Goal: Task Accomplishment & Management: Manage account settings

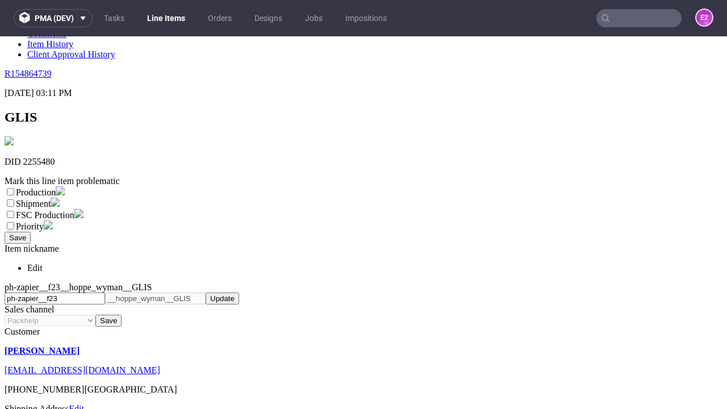
scroll to position [200, 0]
select select "dtp_ca_needed"
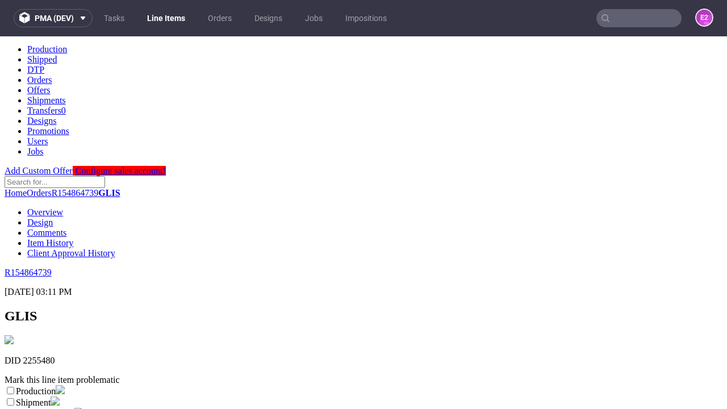
scroll to position [1, 0]
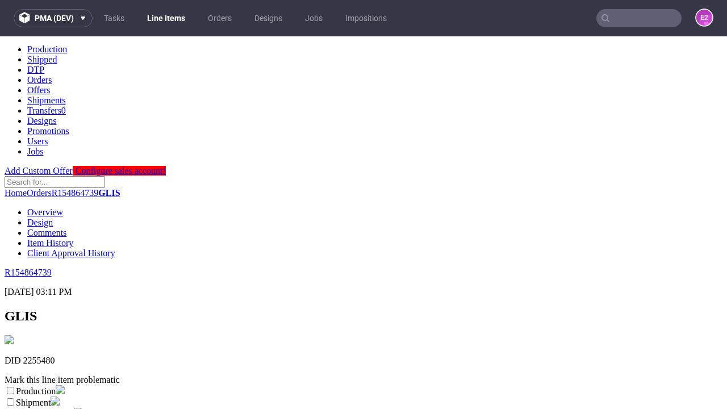
checkbox input "true"
